Goal: Task Accomplishment & Management: Understand process/instructions

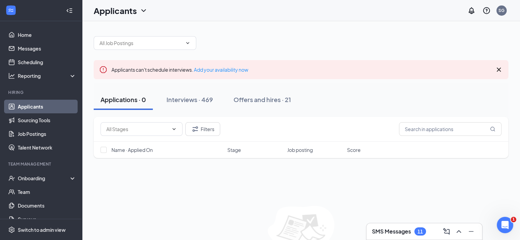
scroll to position [41, 0]
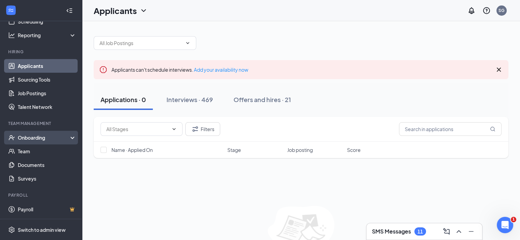
click at [50, 138] on div "Onboarding" at bounding box center [44, 137] width 53 height 7
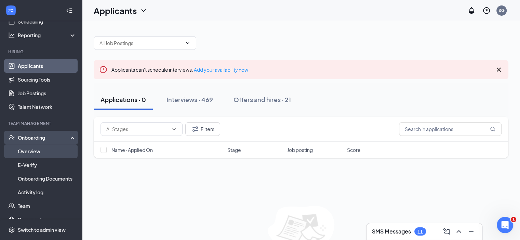
click at [29, 152] on link "Overview" at bounding box center [47, 152] width 58 height 14
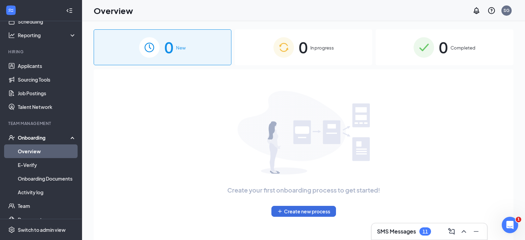
click at [29, 152] on link "Overview" at bounding box center [47, 152] width 58 height 14
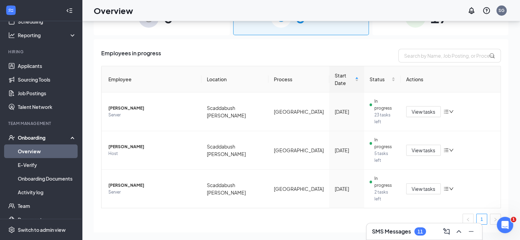
scroll to position [31, 0]
click at [426, 185] on span "View tasks" at bounding box center [424, 189] width 24 height 8
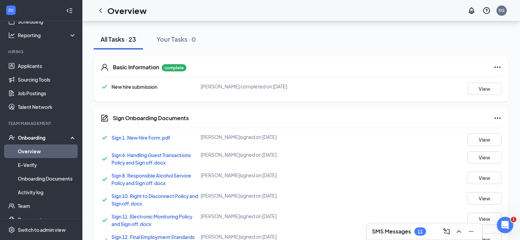
scroll to position [67, 0]
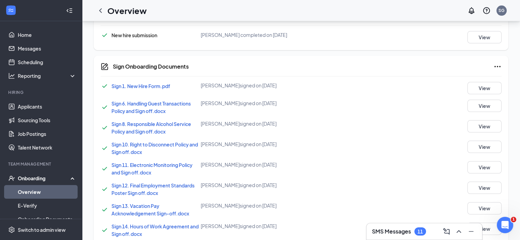
scroll to position [122, 0]
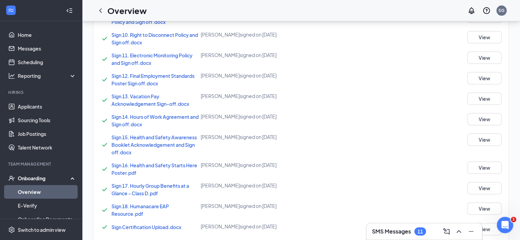
scroll to position [236, 0]
click at [152, 117] on span "Sign 14. Hours of Work Agreement and Sign off.docx" at bounding box center [155, 121] width 87 height 14
click at [500, 122] on button "View" at bounding box center [485, 119] width 34 height 12
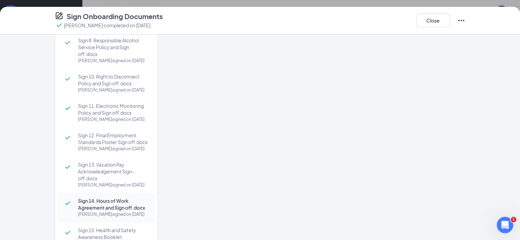
scroll to position [0, 0]
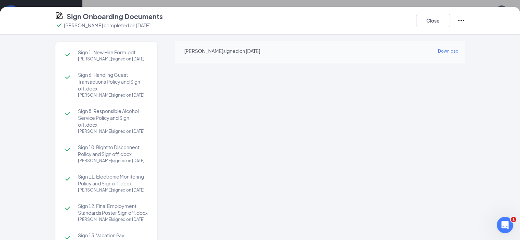
click at [466, 45] on div "[PERSON_NAME] signed on [DATE] Download" at bounding box center [320, 52] width 291 height 22
click at [458, 49] on span "Download" at bounding box center [448, 51] width 21 height 5
click at [450, 27] on button "Close" at bounding box center [433, 21] width 34 height 14
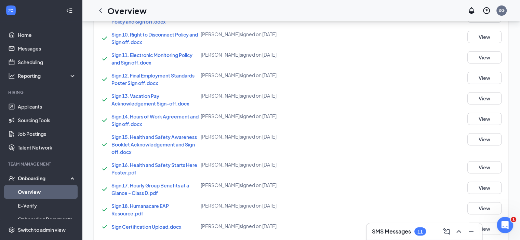
click at [141, 120] on div "Sign 14. Hours of Work Agreement and Sign off.docx" at bounding box center [156, 120] width 89 height 15
click at [140, 114] on span "Sign 14. Hours of Work Agreement and Sign off.docx" at bounding box center [155, 121] width 87 height 14
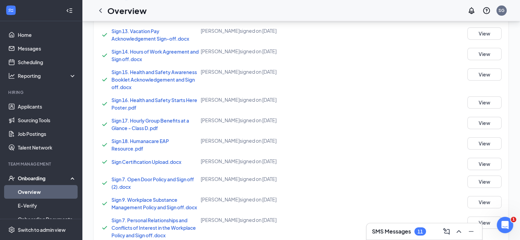
scroll to position [301, 0]
click at [147, 29] on span "Sign 13. Vacation Pay Acknowledgement Sign-off.docx" at bounding box center [151, 35] width 78 height 14
click at [489, 31] on button "View" at bounding box center [485, 33] width 34 height 12
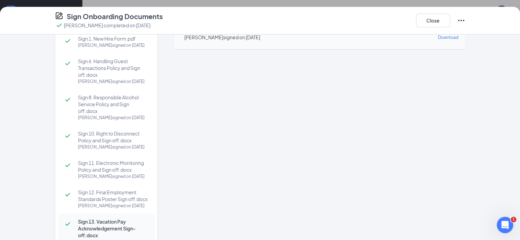
scroll to position [0, 0]
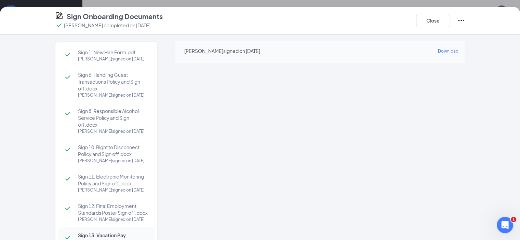
click at [458, 51] on span "Download" at bounding box center [448, 51] width 21 height 5
click at [413, 38] on div "Sign 1. New Hire Form.pdf [PERSON_NAME] signed on [DATE] Sign 6. Handling Guest…" at bounding box center [260, 138] width 520 height 206
click at [450, 16] on button "Close" at bounding box center [433, 21] width 34 height 14
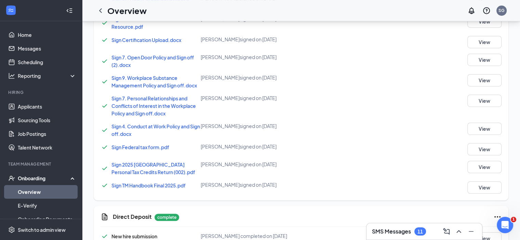
scroll to position [448, 0]
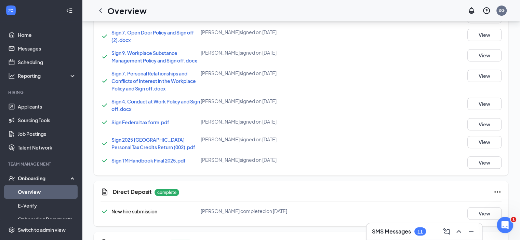
click at [189, 54] on div "Sign 9. Workplace Substance Management Policy and Sign off.docx" at bounding box center [156, 56] width 89 height 15
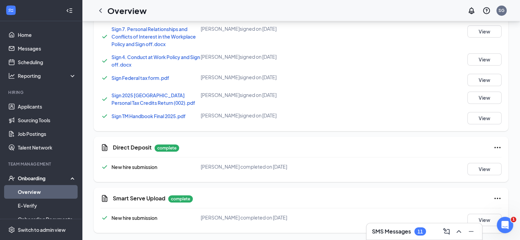
scroll to position [493, 0]
click at [490, 216] on button "View" at bounding box center [485, 220] width 34 height 12
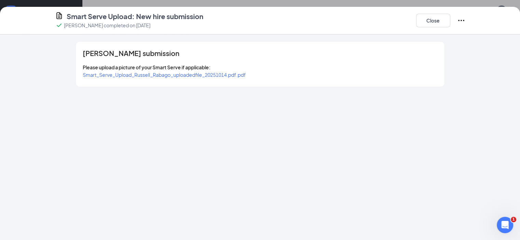
click at [153, 73] on span "Smart_Serve_Upload_Russell_Rabago_uploadedfile_20251014.pdf.pdf" at bounding box center [164, 75] width 163 height 6
drag, startPoint x: 353, startPoint y: 16, endPoint x: 516, endPoint y: 14, distance: 162.8
click at [479, 14] on div "Smart Serve Upload: New hire submission [PERSON_NAME] completed on [DATE] Close" at bounding box center [260, 21] width 438 height 18
click at [456, 24] on div "Smart Serve Upload: New hire submission [PERSON_NAME] completed on [DATE] Close" at bounding box center [260, 21] width 438 height 18
click at [450, 22] on button "Close" at bounding box center [433, 21] width 34 height 14
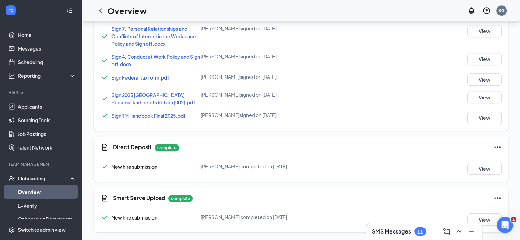
click at [298, 163] on div "[PERSON_NAME] completed on [DATE]" at bounding box center [268, 167] width 134 height 8
click at [484, 173] on button "View" at bounding box center [485, 169] width 34 height 12
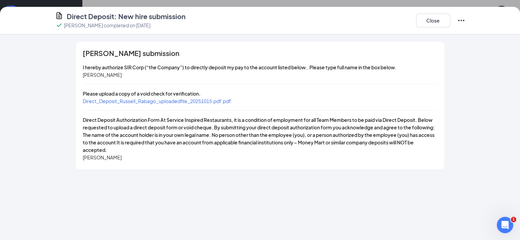
click at [173, 98] on span "Direct_Deposit_Russell_Rabago_uploadedfile_20251015.pdf.pdf" at bounding box center [157, 101] width 148 height 6
click at [450, 23] on button "Close" at bounding box center [433, 21] width 34 height 14
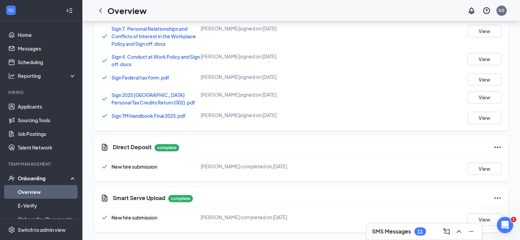
click at [476, 23] on div "Direct Deposit: New hire submission [PERSON_NAME] completed on [DATE] Close [PE…" at bounding box center [260, 120] width 520 height 240
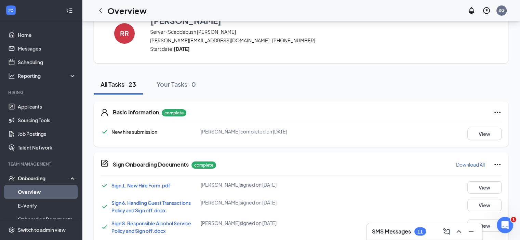
scroll to position [0, 0]
